Goal: Check status: Check status

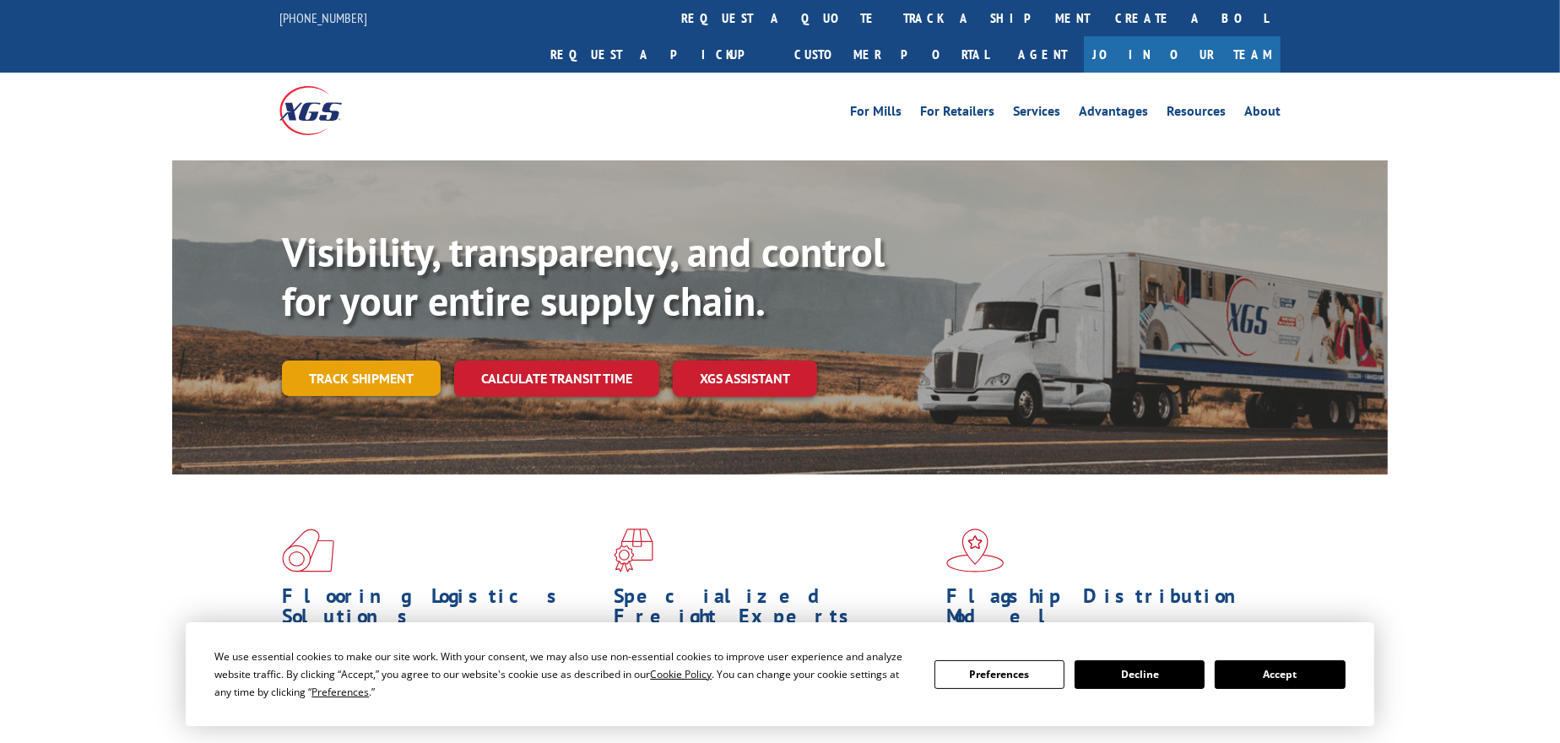
click at [368, 361] on link "Track shipment" at bounding box center [361, 378] width 159 height 35
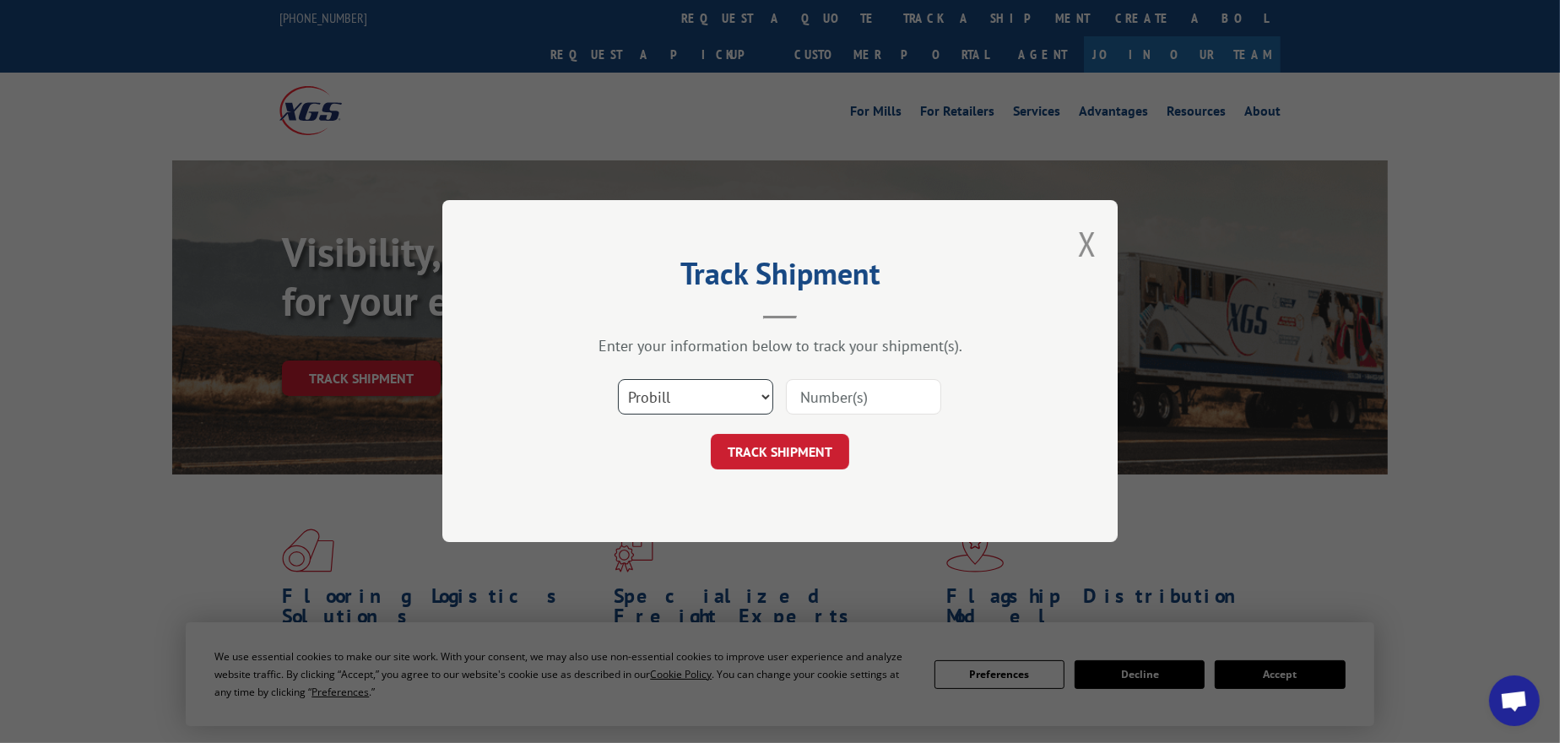
click at [750, 404] on select "Select category... Probill BOL PO" at bounding box center [695, 397] width 155 height 35
select select "po"
click at [618, 380] on select "Select category... Probill BOL PO" at bounding box center [695, 397] width 155 height 35
click at [846, 390] on input at bounding box center [863, 397] width 155 height 35
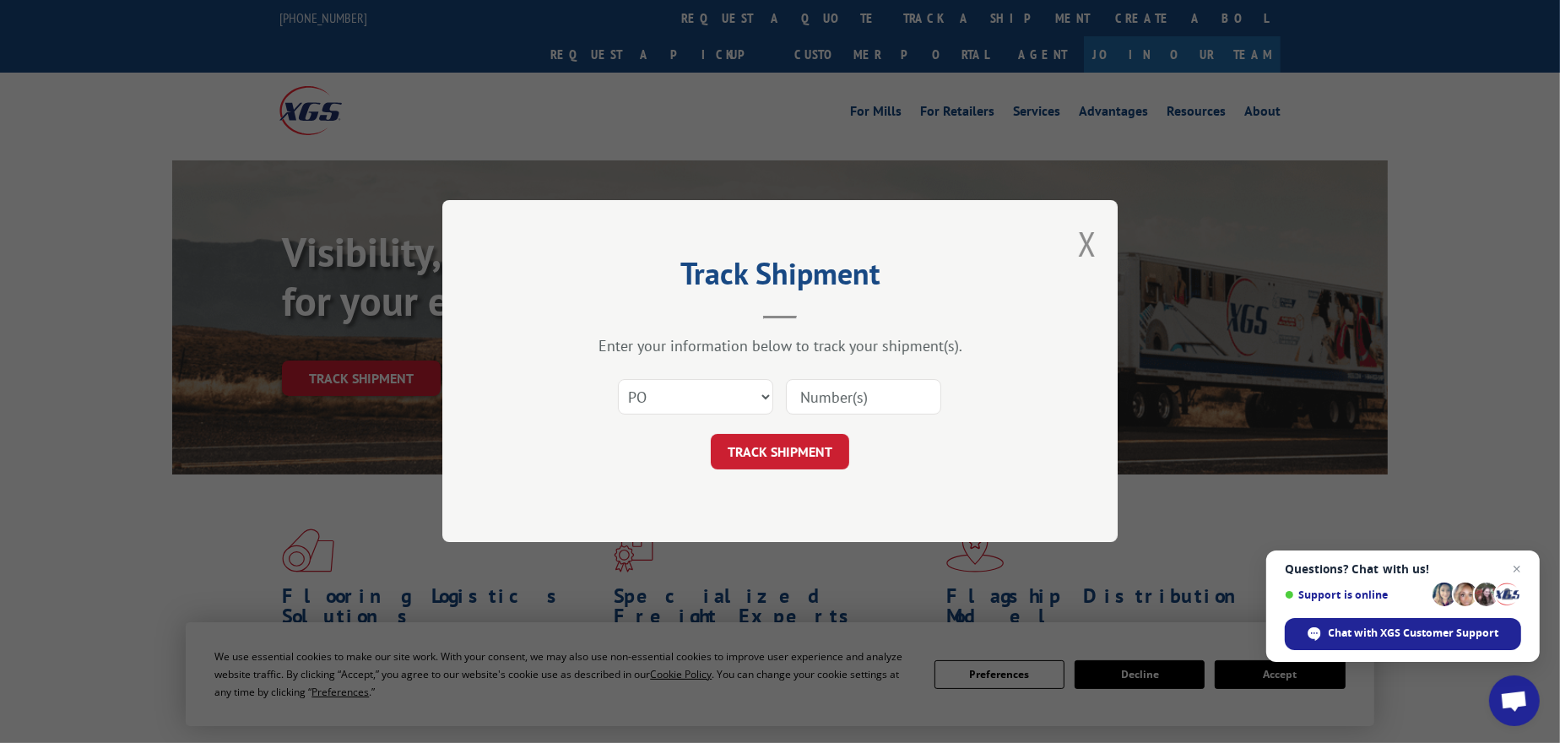
paste input "67500423"
type input "67500423"
click at [812, 450] on button "TRACK SHIPMENT" at bounding box center [780, 452] width 138 height 35
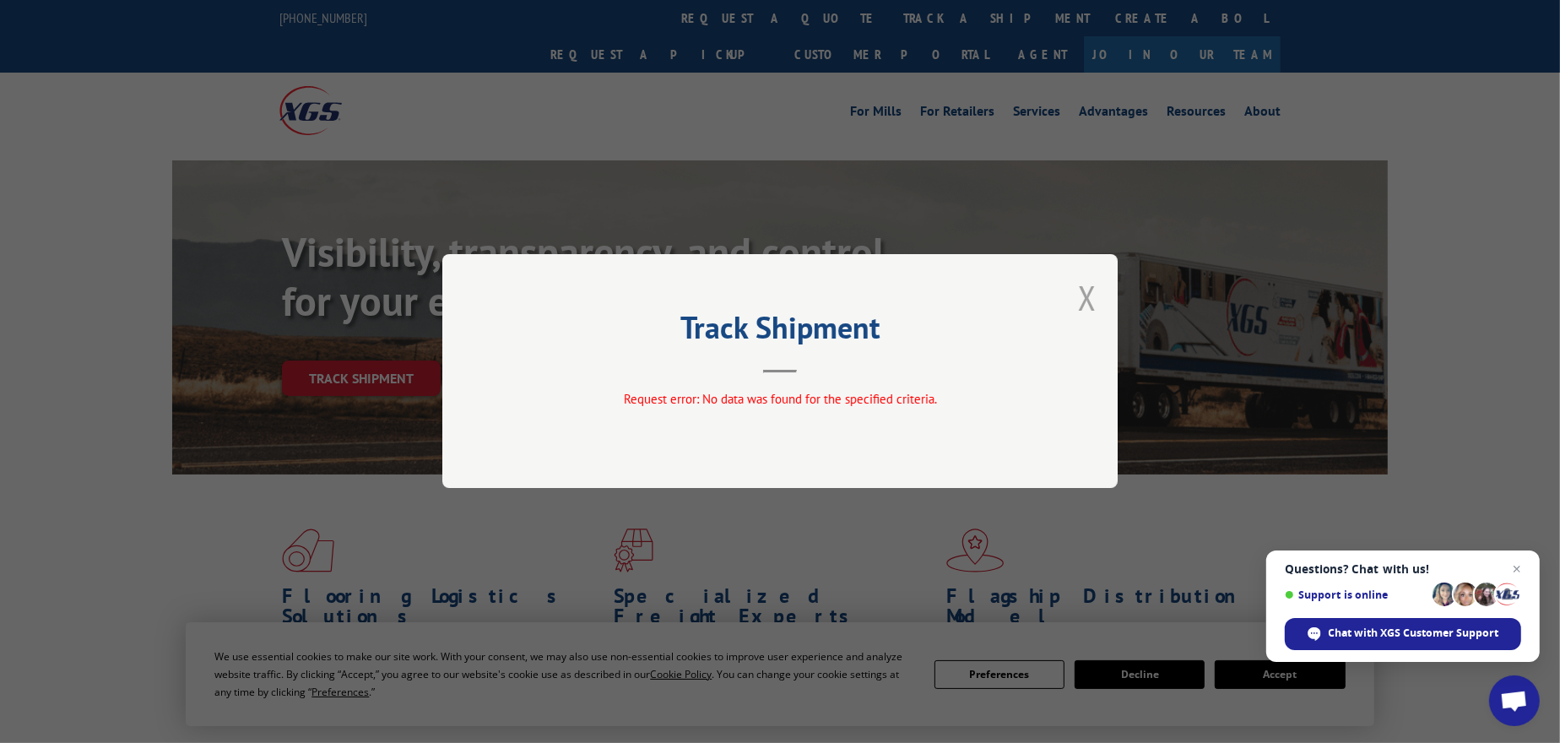
drag, startPoint x: 1094, startPoint y: 298, endPoint x: 1083, endPoint y: 291, distance: 12.9
click at [1094, 297] on button "Close modal" at bounding box center [1087, 297] width 19 height 45
